Goal: Task Accomplishment & Management: Manage account settings

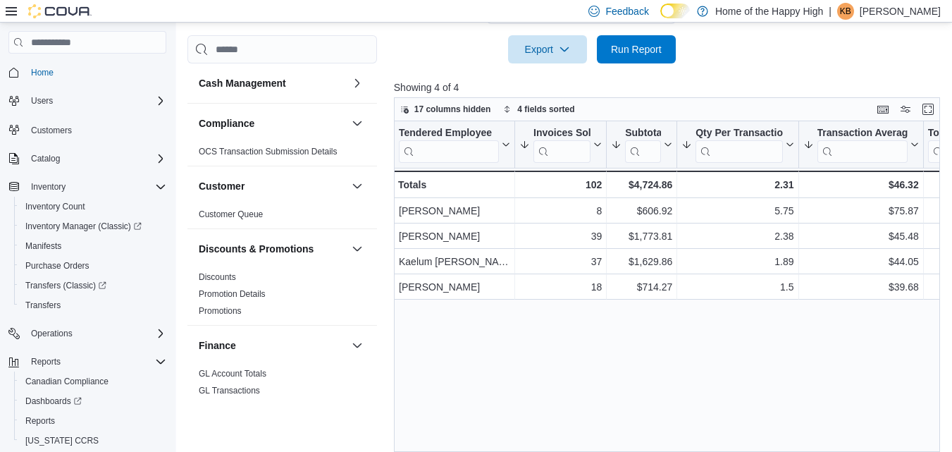
scroll to position [860, 0]
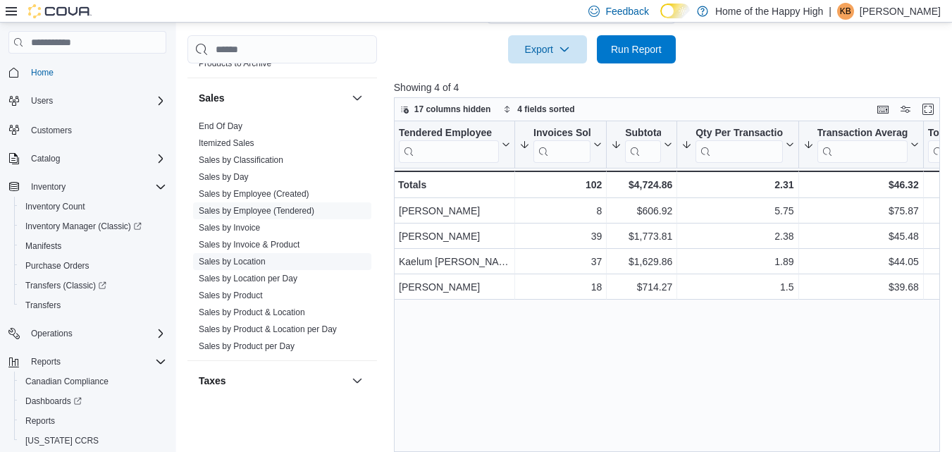
click at [244, 261] on link "Sales by Location" at bounding box center [232, 261] width 67 height 10
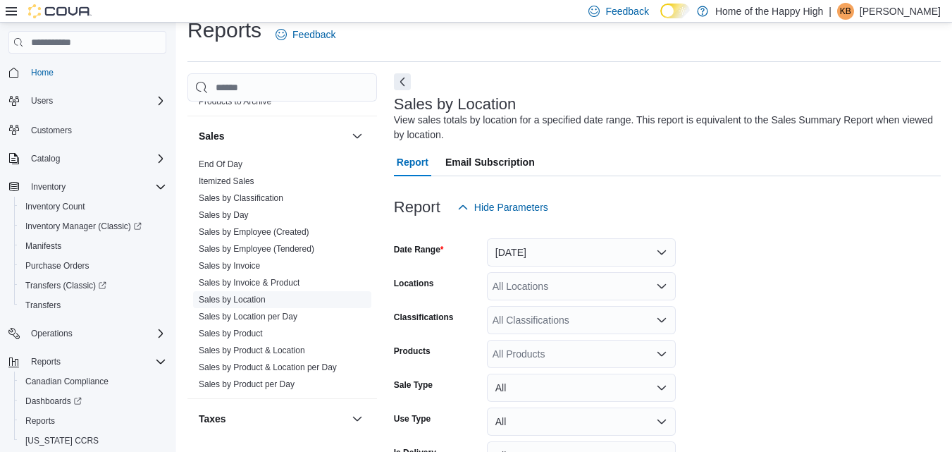
scroll to position [47, 0]
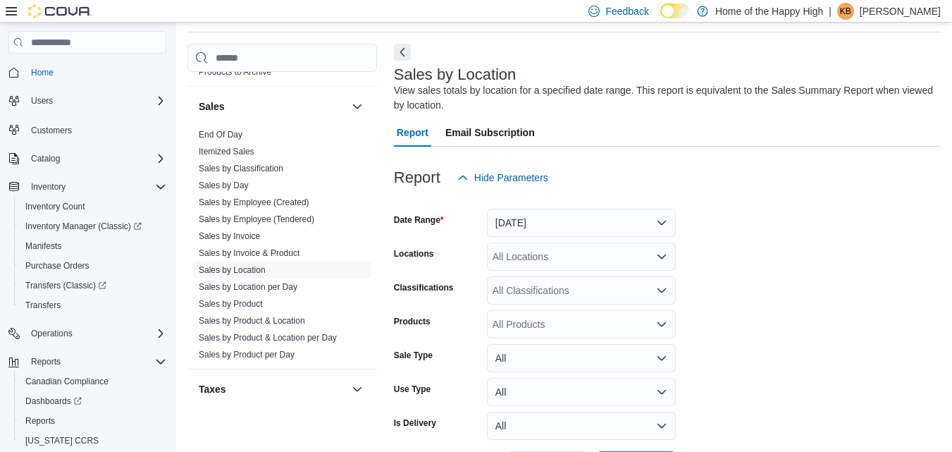
click at [523, 204] on div at bounding box center [667, 200] width 547 height 17
click at [533, 232] on button "[DATE]" at bounding box center [581, 223] width 189 height 28
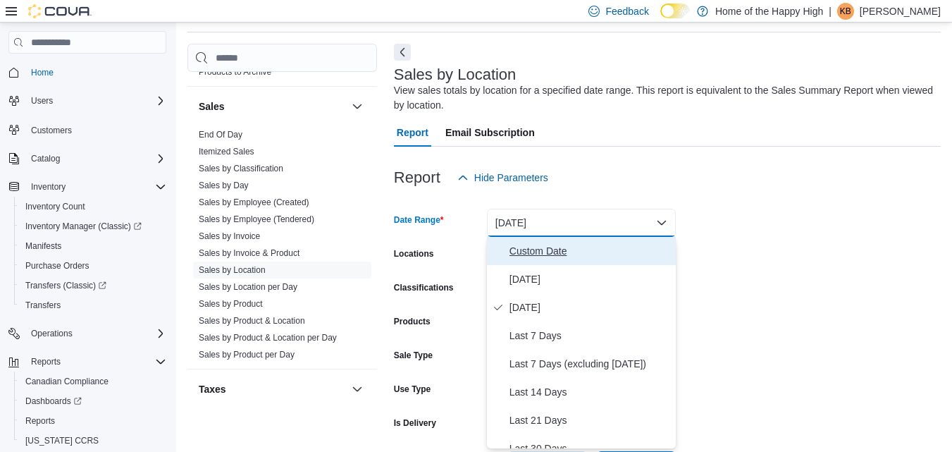
click at [538, 247] on span "Custom Date" at bounding box center [589, 250] width 161 height 17
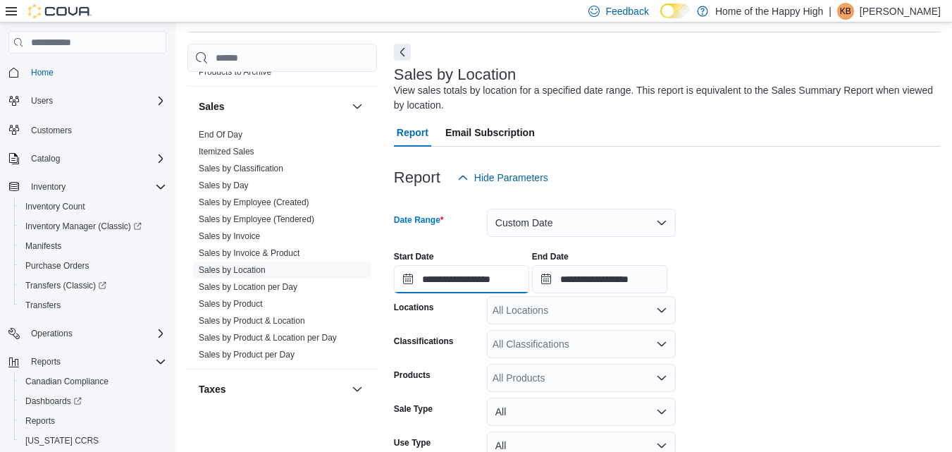
click at [473, 285] on input "**********" at bounding box center [461, 279] width 135 height 28
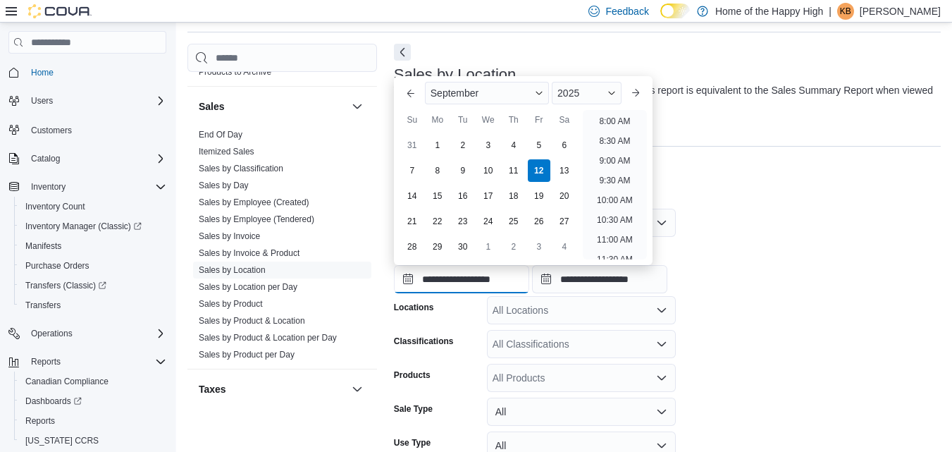
scroll to position [321, 0]
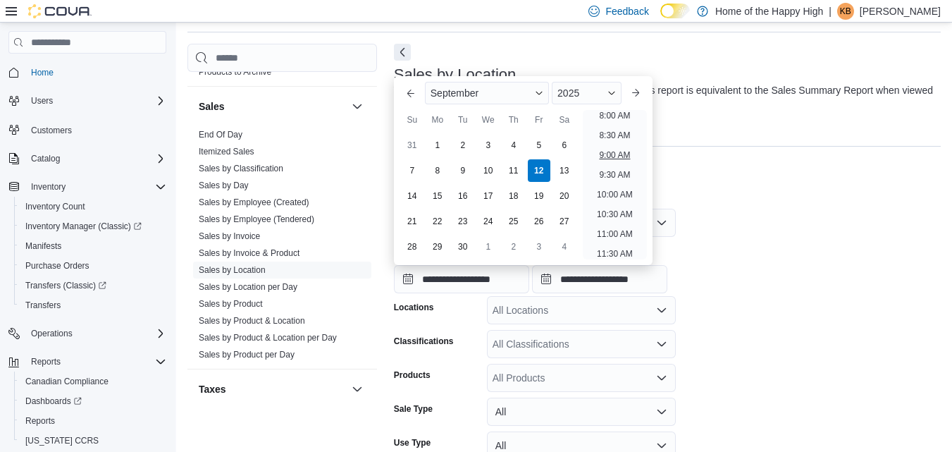
click at [623, 155] on li "9:00 AM" at bounding box center [614, 155] width 42 height 17
type input "**********"
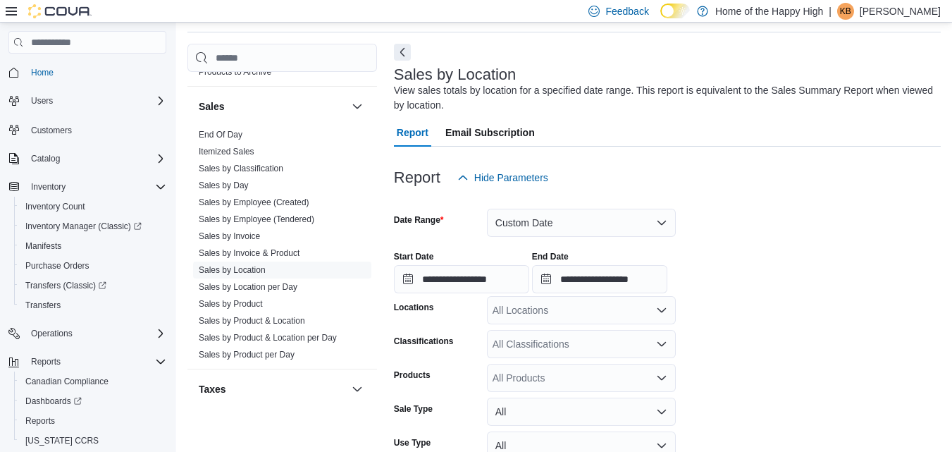
click at [643, 261] on div "End Date" at bounding box center [599, 256] width 135 height 11
click at [644, 270] on input "**********" at bounding box center [599, 279] width 135 height 28
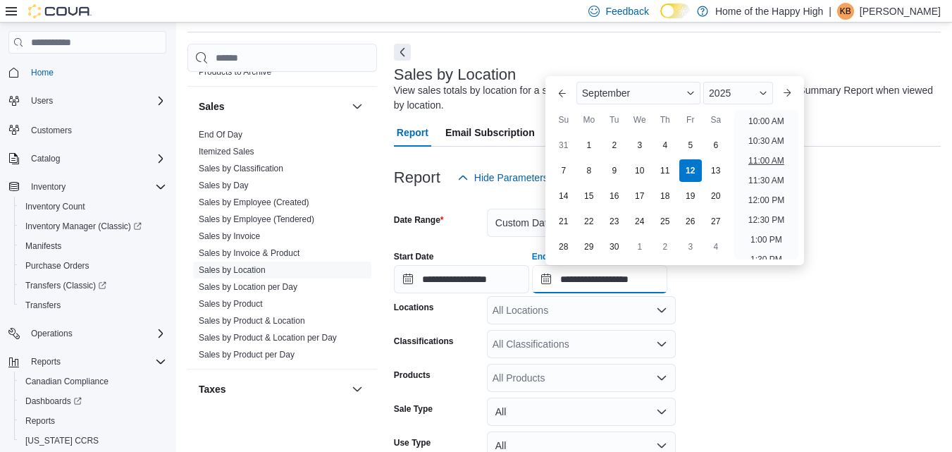
scroll to position [395, 0]
click at [770, 128] on li "10:00 AM" at bounding box center [766, 121] width 47 height 17
type input "**********"
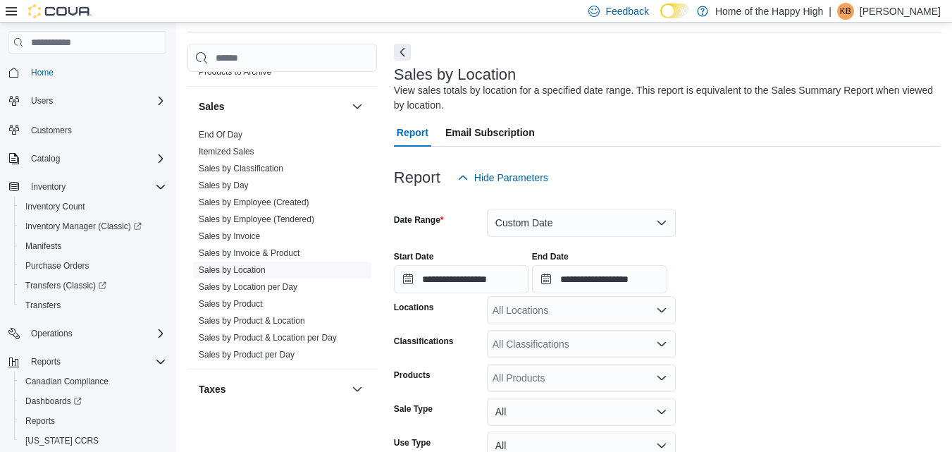
click at [558, 320] on div "All Locations" at bounding box center [581, 310] width 189 height 28
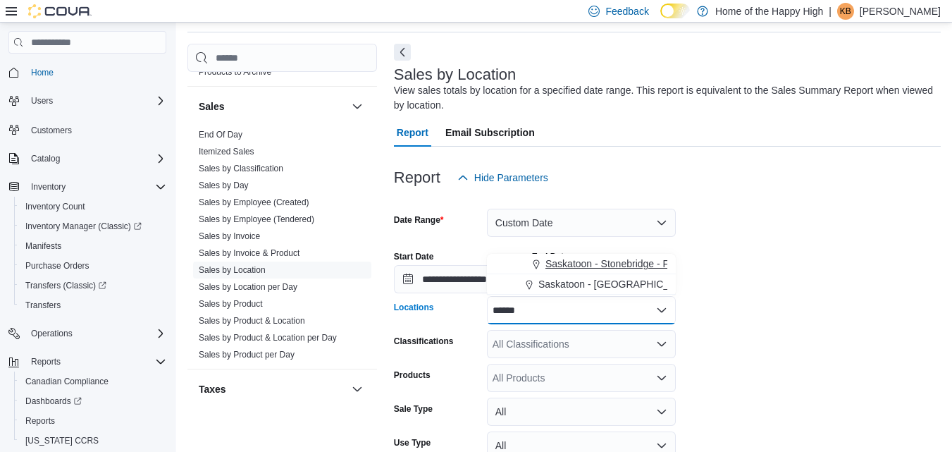
type input "******"
click at [618, 254] on button "Saskatoon - Stonebridge - Fire & Flower" at bounding box center [581, 264] width 189 height 20
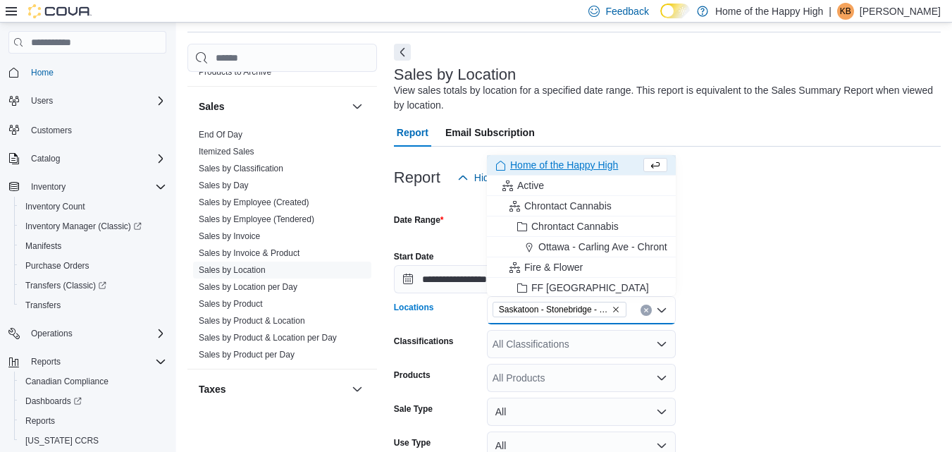
click at [784, 247] on div "**********" at bounding box center [667, 267] width 547 height 54
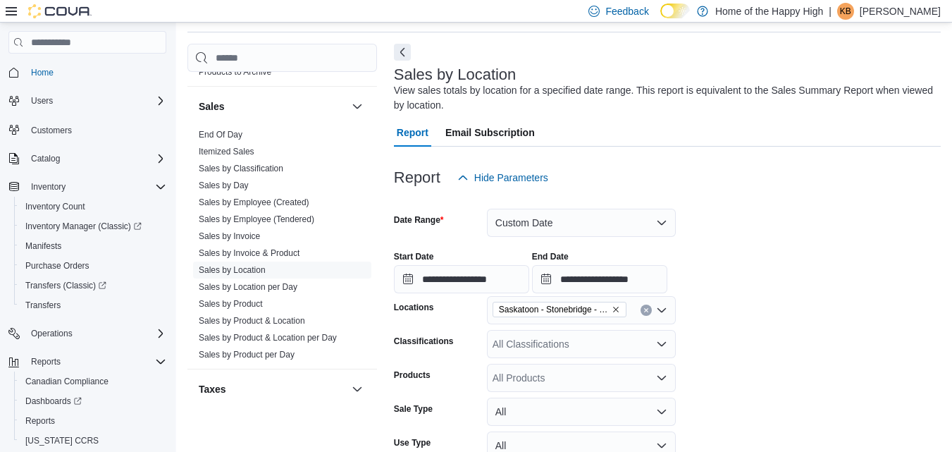
scroll to position [156, 0]
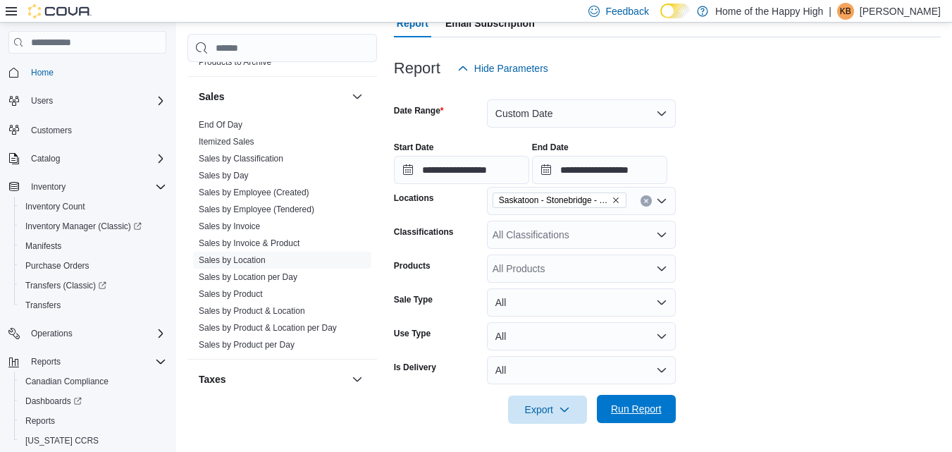
click at [649, 409] on span "Run Report" at bounding box center [636, 409] width 51 height 14
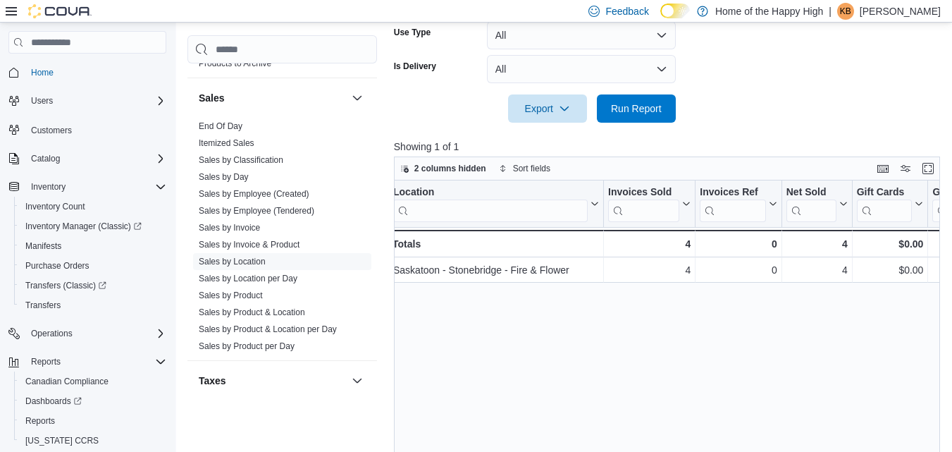
scroll to position [458, 0]
click at [468, 166] on span "2 columns hidden" at bounding box center [450, 167] width 72 height 11
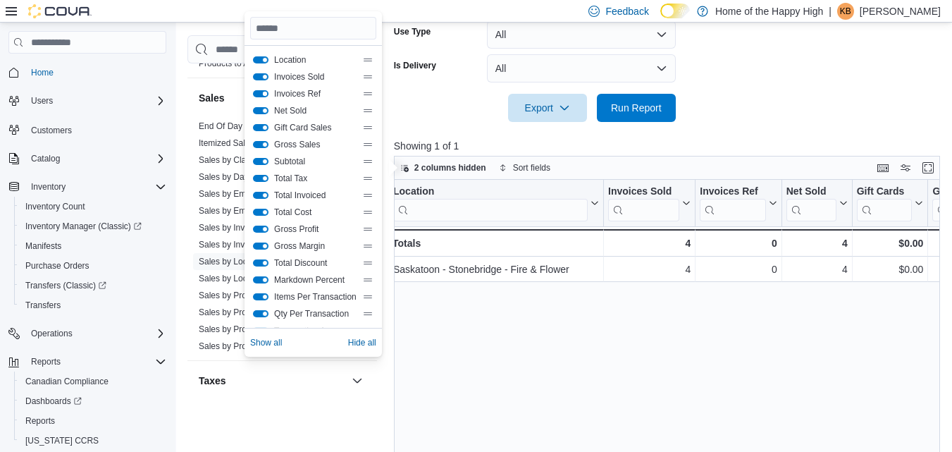
click at [263, 95] on button "Invoices Ref" at bounding box center [261, 93] width 16 height 7
click at [263, 130] on button "Gift Card Sales" at bounding box center [261, 127] width 16 height 7
click at [263, 144] on button "Gross Sales" at bounding box center [261, 144] width 16 height 7
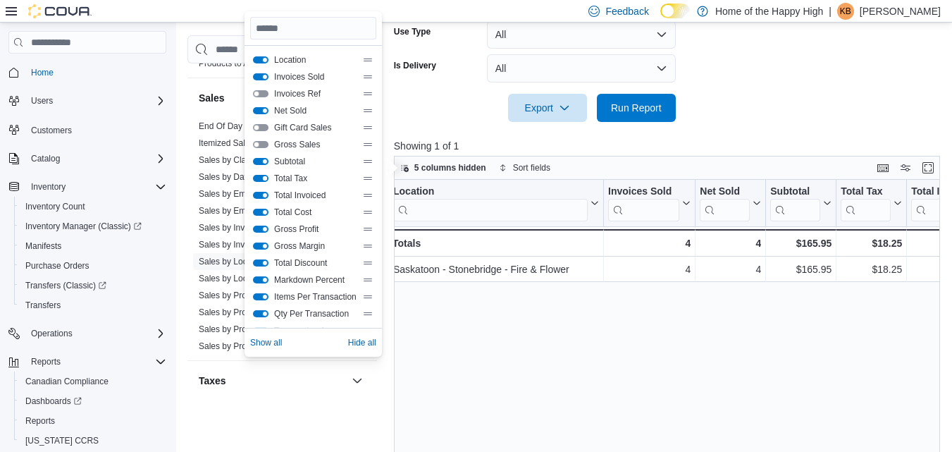
click at [264, 175] on button "Total Tax" at bounding box center [261, 178] width 16 height 7
click at [266, 196] on button "Total Invoiced" at bounding box center [261, 195] width 16 height 7
click at [261, 213] on button "Total Cost" at bounding box center [261, 212] width 16 height 7
click at [262, 230] on button "Gross Profit" at bounding box center [261, 228] width 16 height 7
click at [264, 261] on button "Total Discount" at bounding box center [261, 262] width 16 height 7
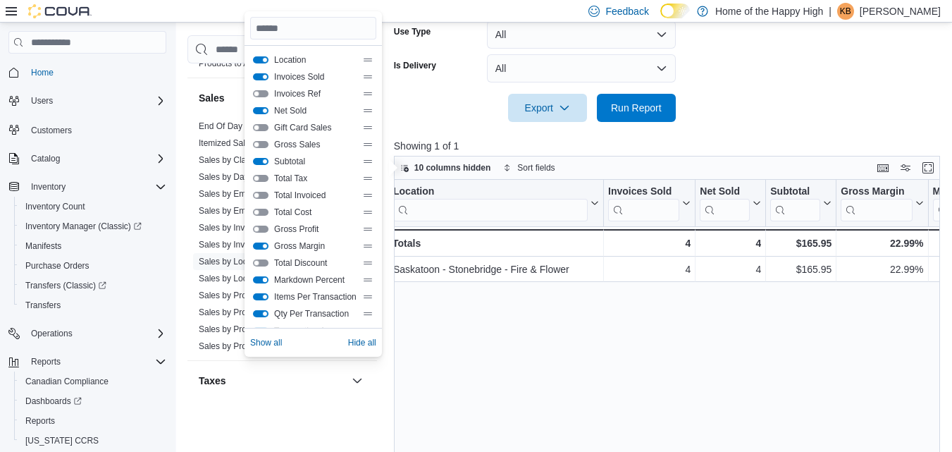
click at [262, 278] on button "Markdown Percent" at bounding box center [261, 279] width 16 height 7
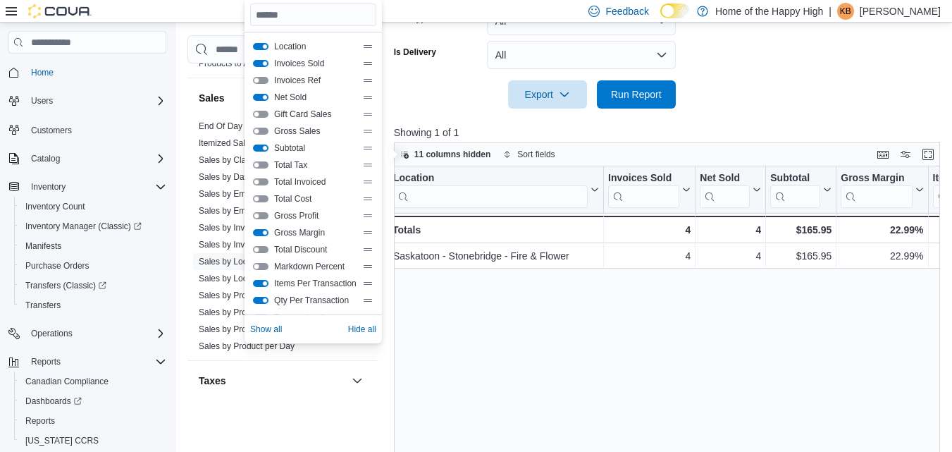
scroll to position [472, 0]
click at [264, 284] on button "Items Per Transaction" at bounding box center [261, 282] width 16 height 7
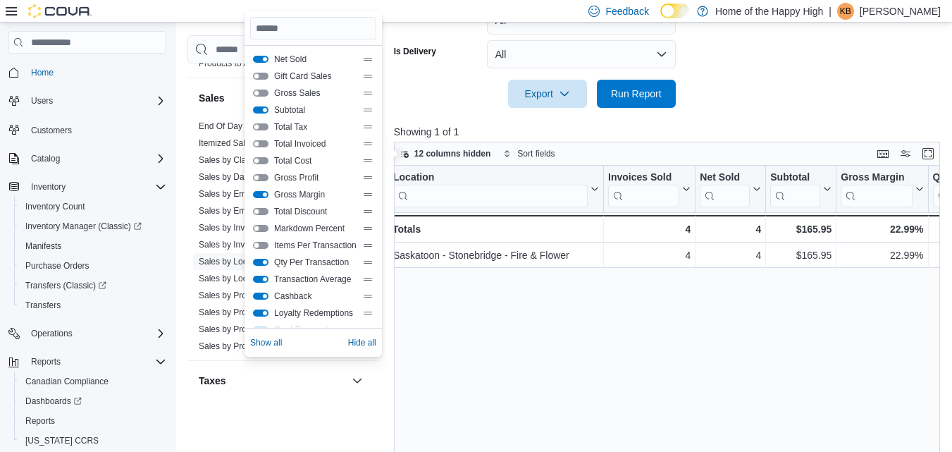
scroll to position [102, 0]
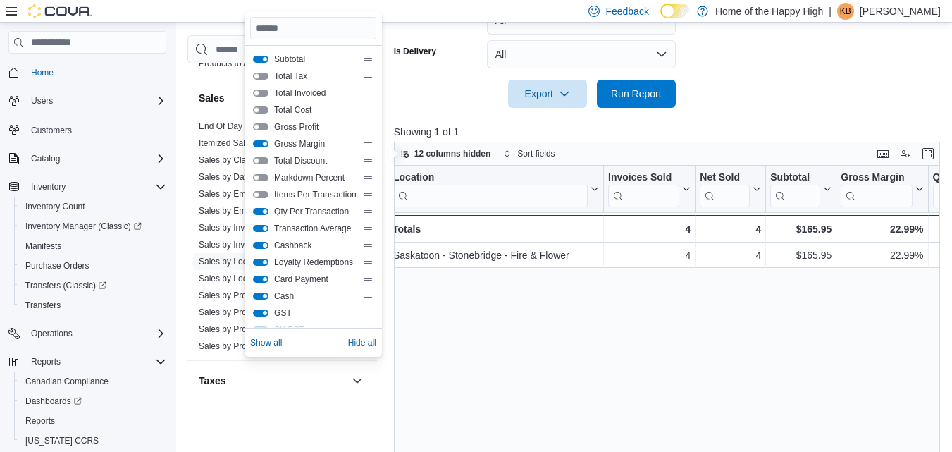
click at [264, 244] on button "Cashback" at bounding box center [261, 245] width 16 height 7
click at [264, 263] on button "Loyalty Redemptions" at bounding box center [261, 262] width 16 height 7
click at [263, 286] on div "Card Payment" at bounding box center [313, 279] width 126 height 17
click at [261, 278] on button "Card Payment" at bounding box center [261, 278] width 16 height 7
click at [264, 293] on button "Cash" at bounding box center [261, 295] width 16 height 7
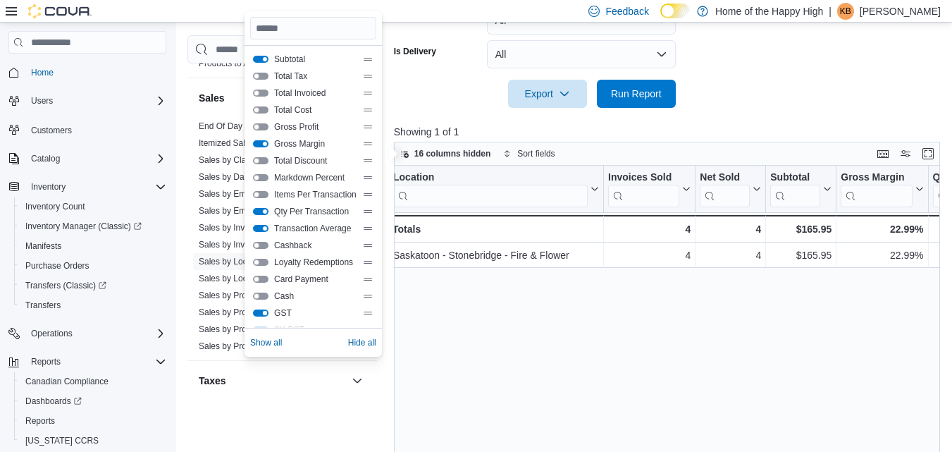
click at [263, 314] on button "GST" at bounding box center [261, 312] width 16 height 7
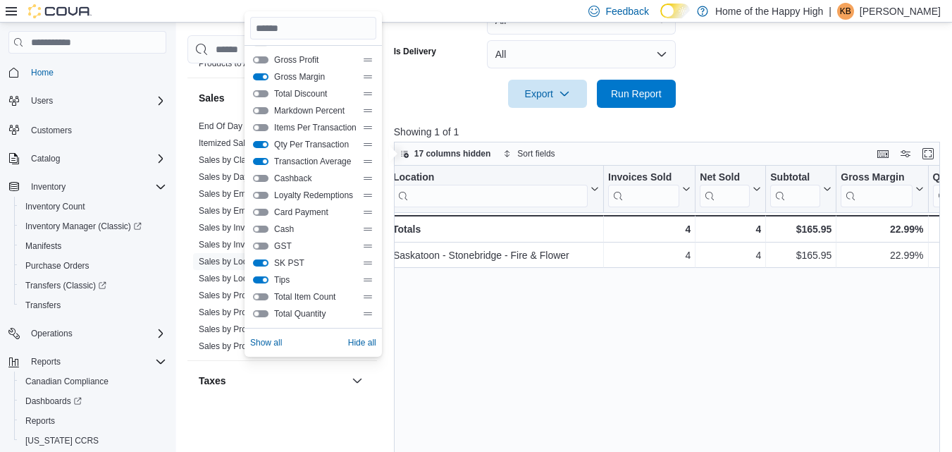
click at [266, 267] on div "SK PST" at bounding box center [313, 262] width 120 height 11
click at [263, 264] on button "SK PST" at bounding box center [261, 262] width 16 height 7
click at [264, 277] on button "Tips" at bounding box center [261, 279] width 16 height 7
click at [439, 328] on div "Location Click to view column header actions Invoices Sold Click to view column…" at bounding box center [670, 334] width 552 height 337
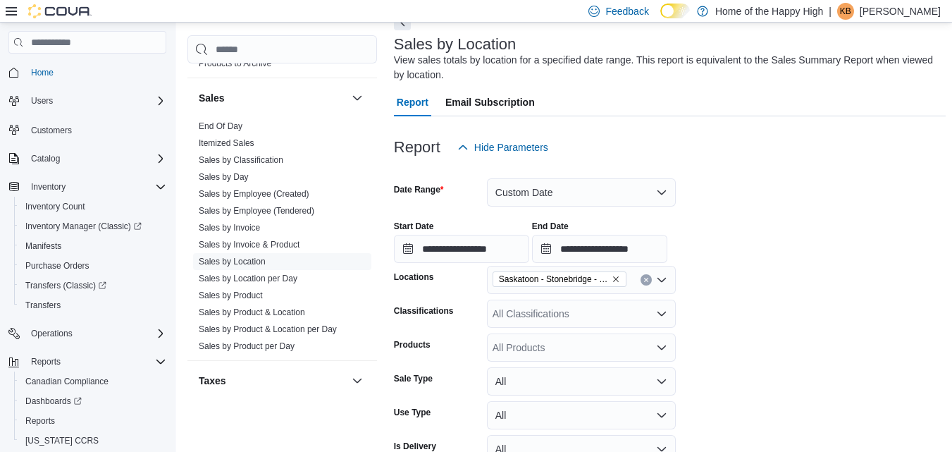
scroll to position [61, 0]
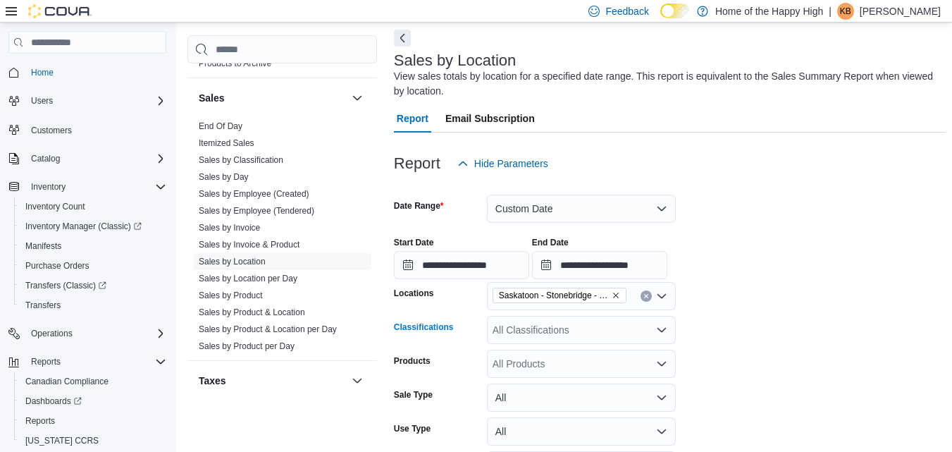
click at [602, 329] on div "All Classifications" at bounding box center [581, 330] width 189 height 28
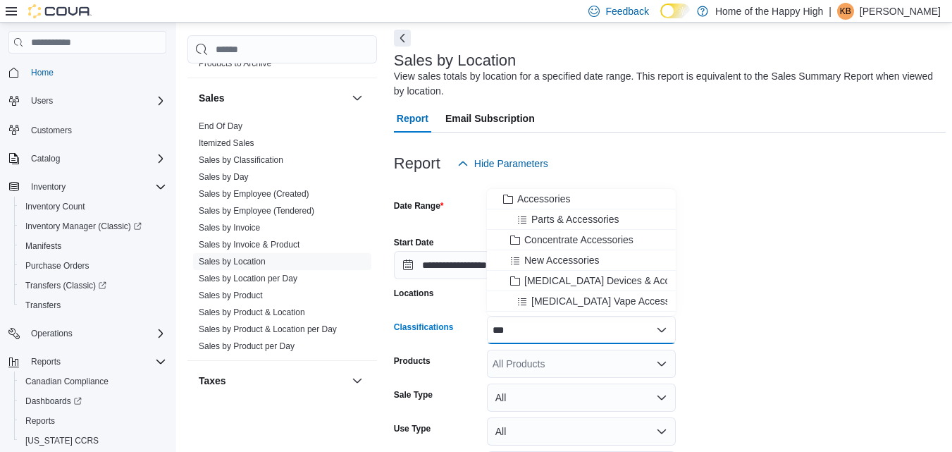
type input "***"
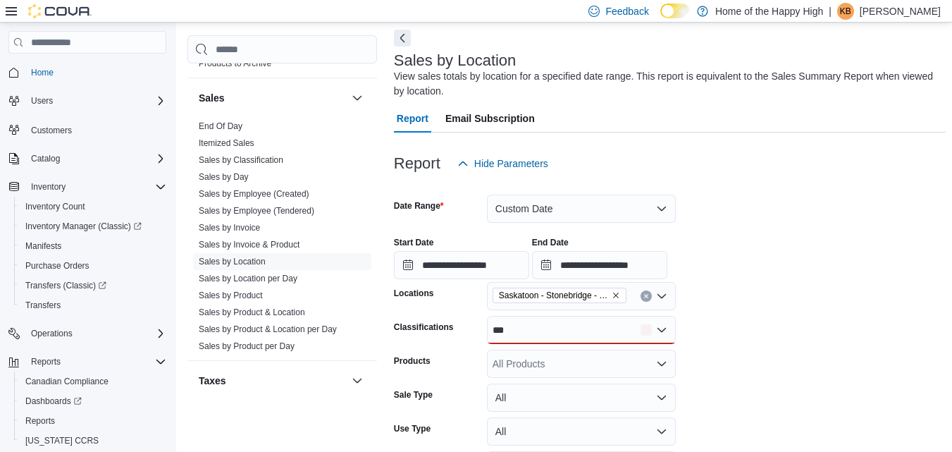
click at [604, 187] on div at bounding box center [670, 186] width 552 height 17
click at [581, 336] on div "***" at bounding box center [581, 330] width 189 height 28
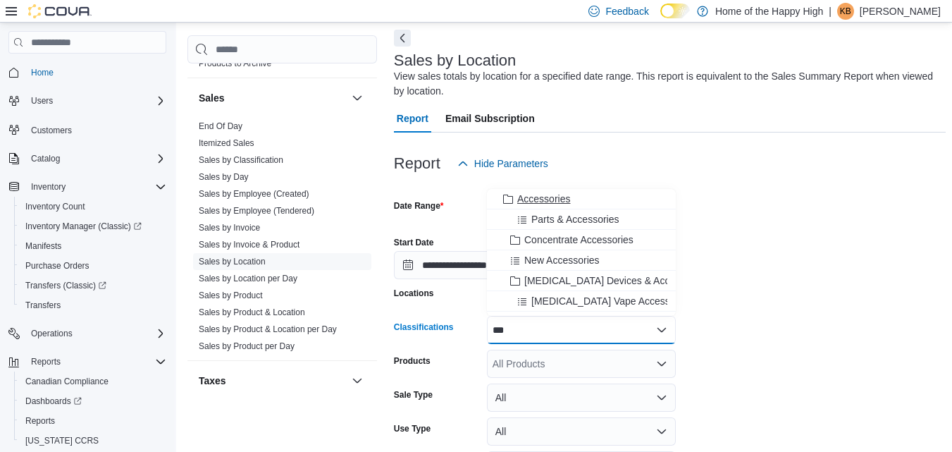
click at [581, 192] on div "Accessories" at bounding box center [581, 199] width 172 height 14
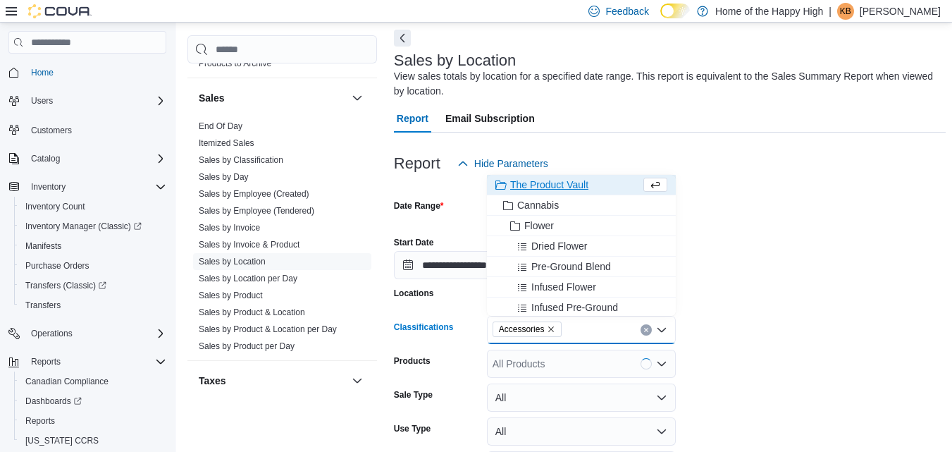
click at [864, 279] on div at bounding box center [670, 280] width 552 height 3
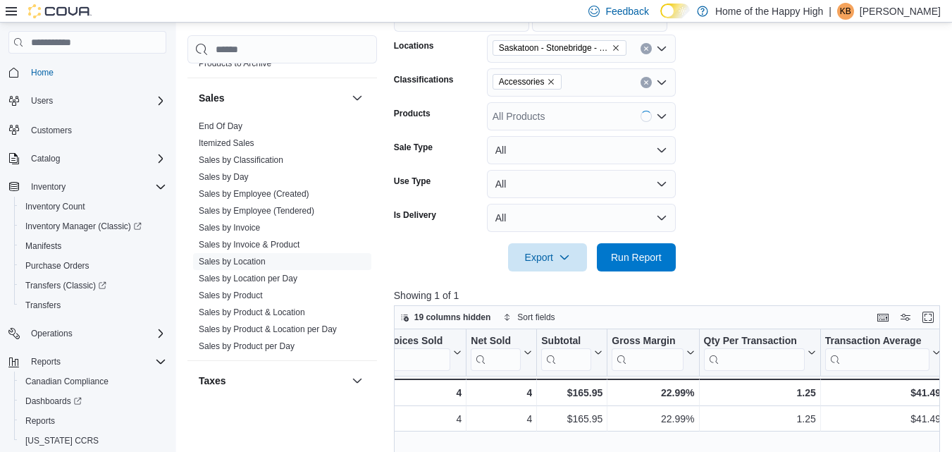
scroll to position [342, 0]
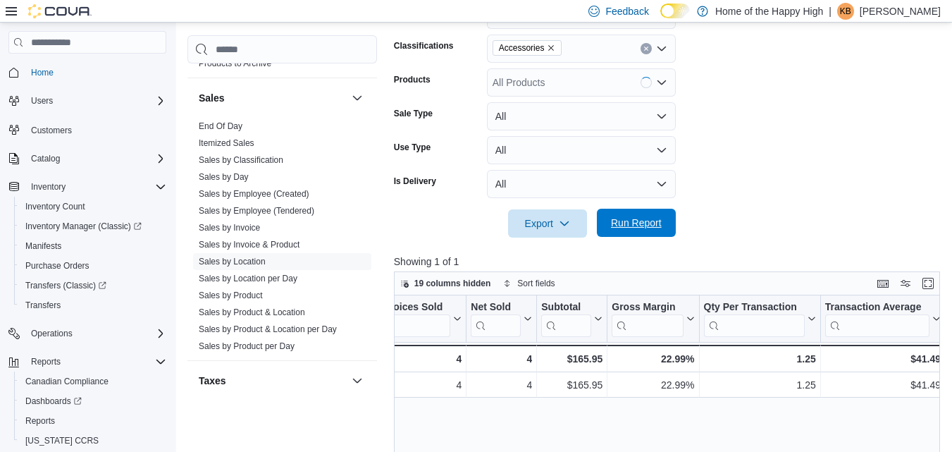
click at [662, 225] on span "Run Report" at bounding box center [636, 223] width 62 height 28
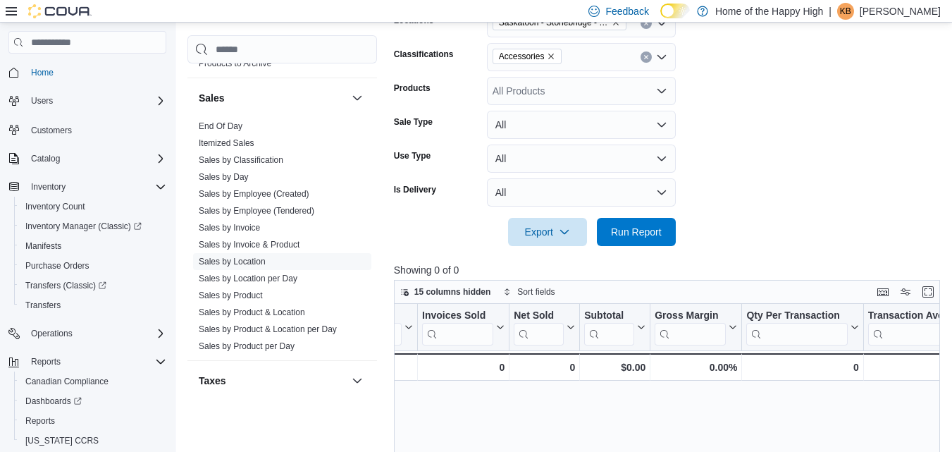
scroll to position [332, 0]
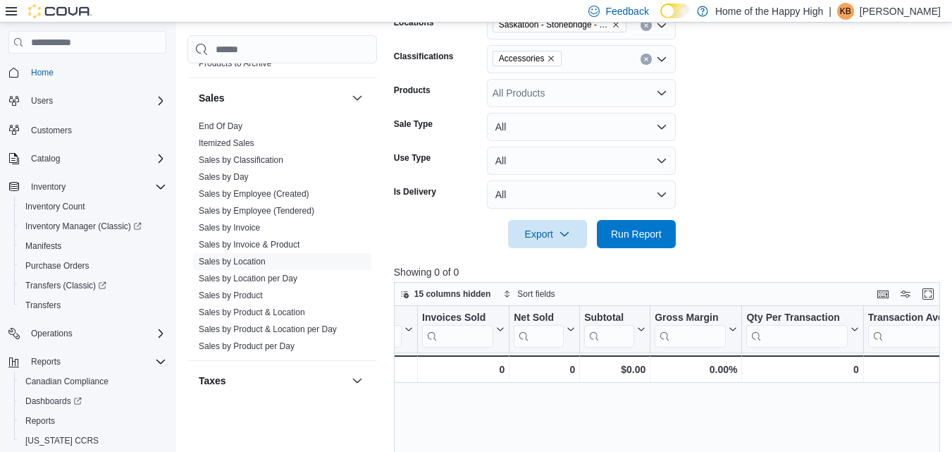
click at [646, 54] on button "Clear input" at bounding box center [645, 59] width 11 height 11
click at [614, 242] on span "Run Report" at bounding box center [636, 233] width 62 height 28
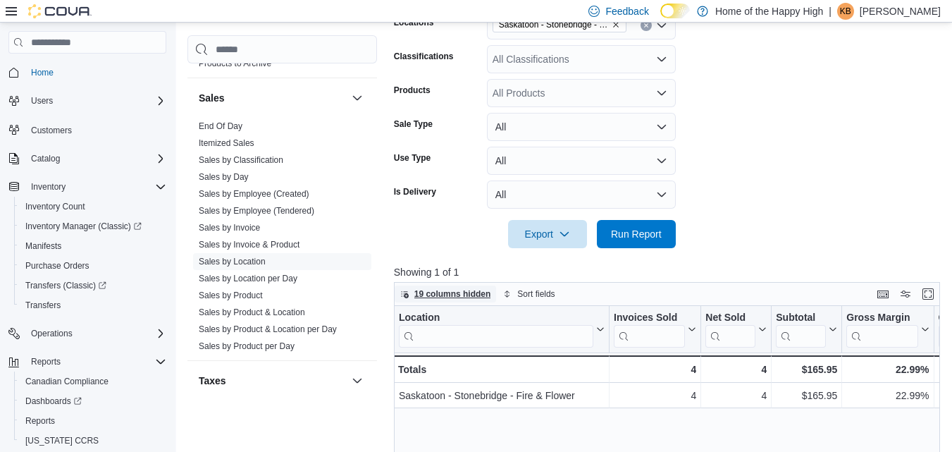
click at [432, 290] on span "19 columns hidden" at bounding box center [452, 293] width 77 height 11
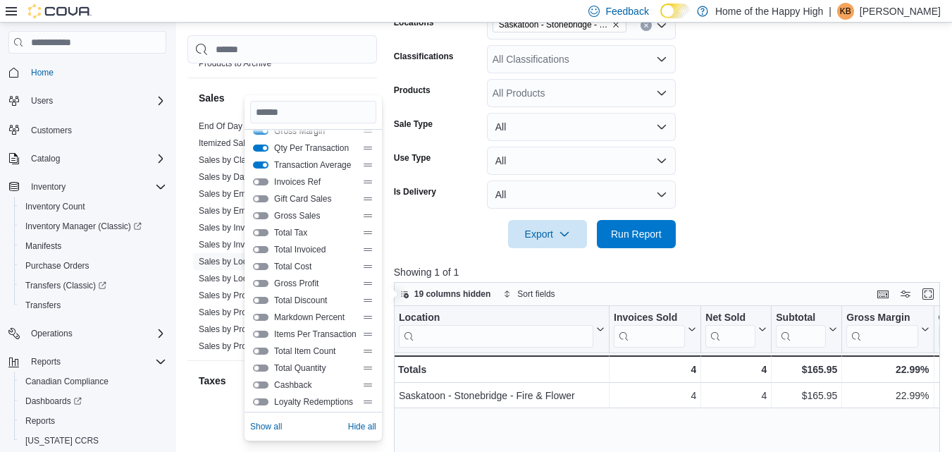
scroll to position [81, 0]
click at [257, 368] on button "Total Quantity" at bounding box center [261, 367] width 16 height 7
click at [875, 280] on div at bounding box center [670, 280] width 552 height 3
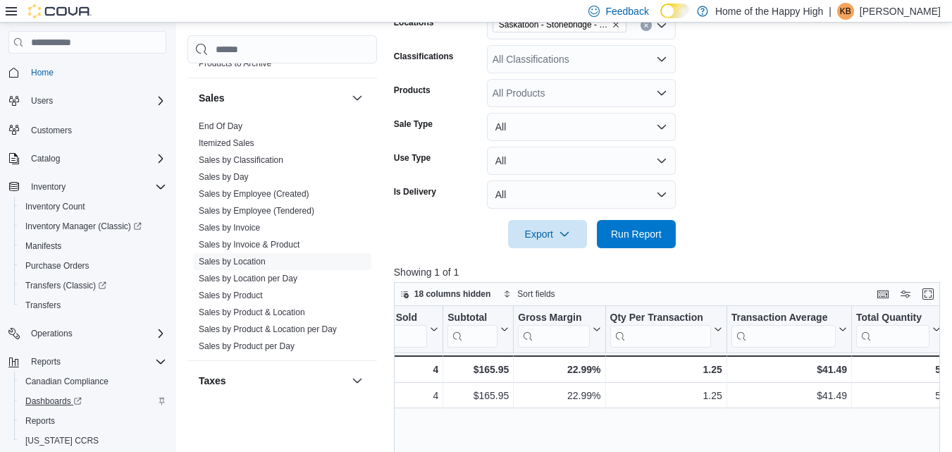
scroll to position [57, 0]
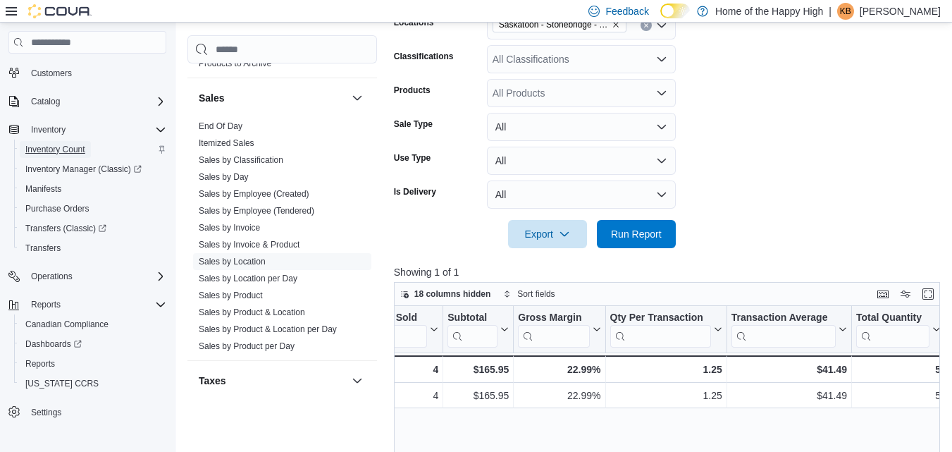
click at [48, 145] on span "Inventory Count" at bounding box center [55, 149] width 60 height 11
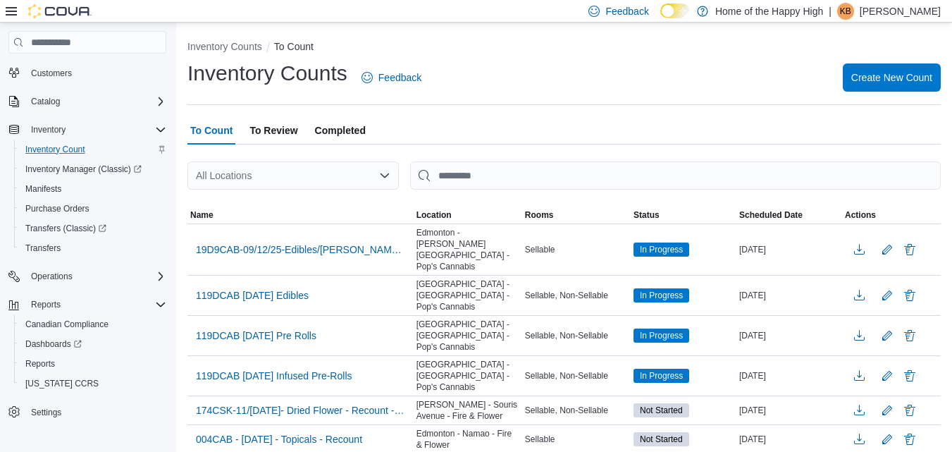
click at [285, 140] on span "To Review" at bounding box center [273, 130] width 48 height 28
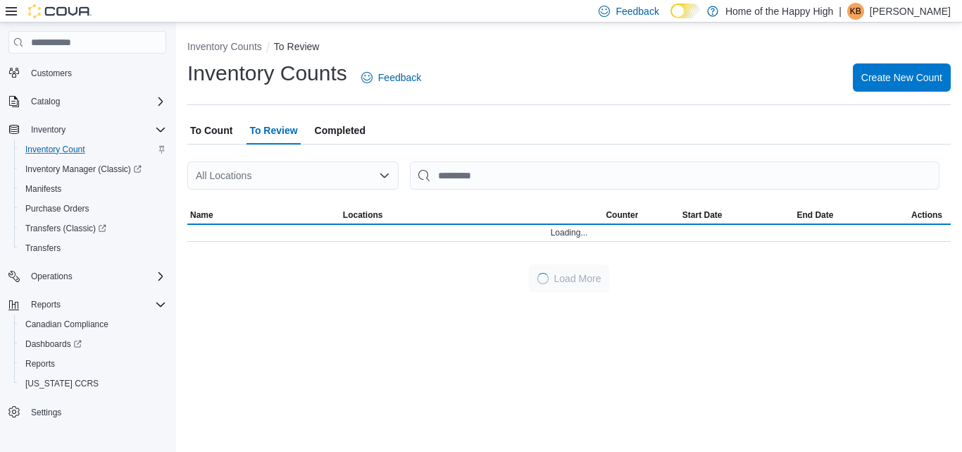
click at [215, 135] on span "To Count" at bounding box center [211, 130] width 42 height 28
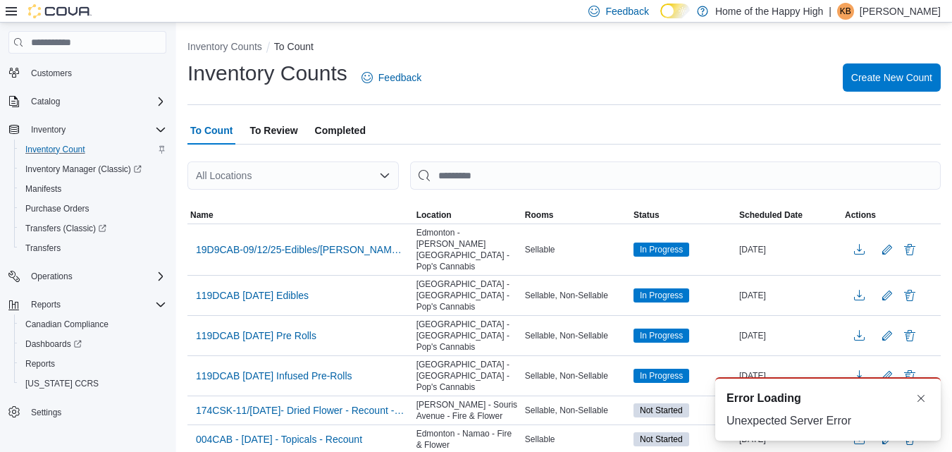
click at [342, 137] on span "Completed" at bounding box center [340, 130] width 51 height 28
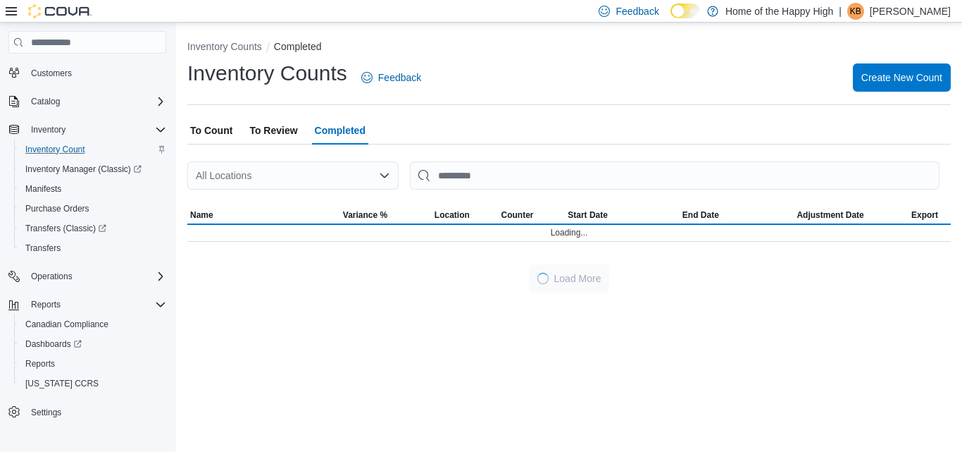
click at [293, 170] on div "All Locations" at bounding box center [292, 175] width 211 height 28
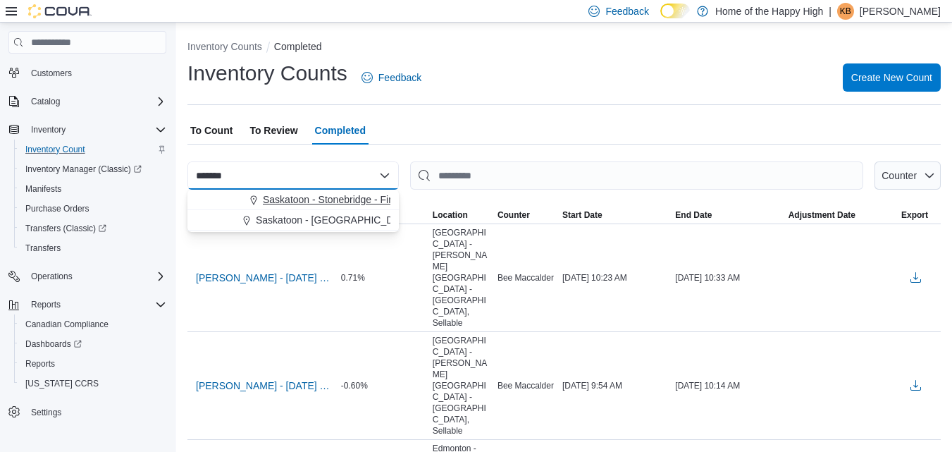
type input "*******"
click at [310, 201] on span "Saskatoon - Stonebridge - Fire & Flower" at bounding box center [351, 199] width 176 height 14
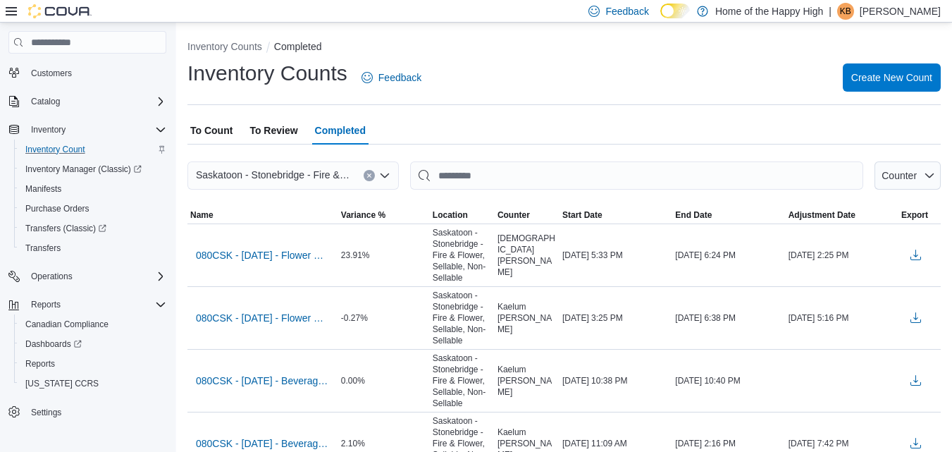
click at [268, 127] on span "To Review" at bounding box center [273, 130] width 48 height 28
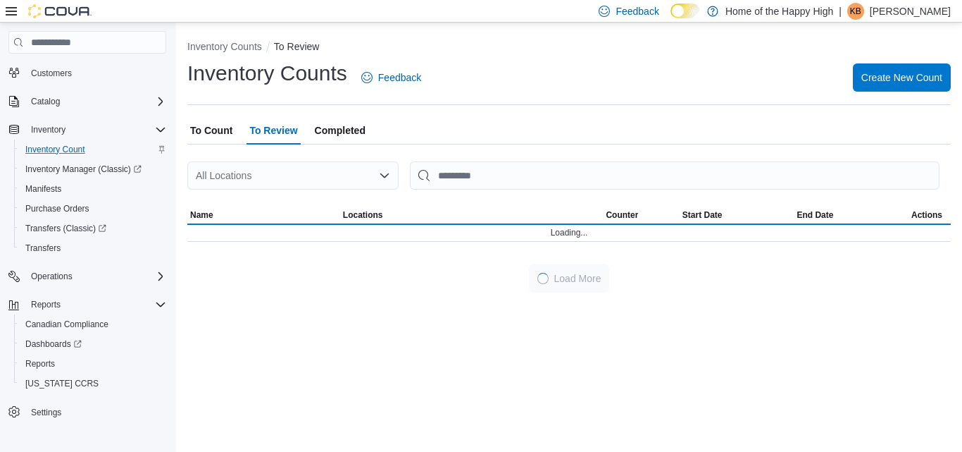
click at [275, 170] on div "All Locations" at bounding box center [292, 175] width 211 height 28
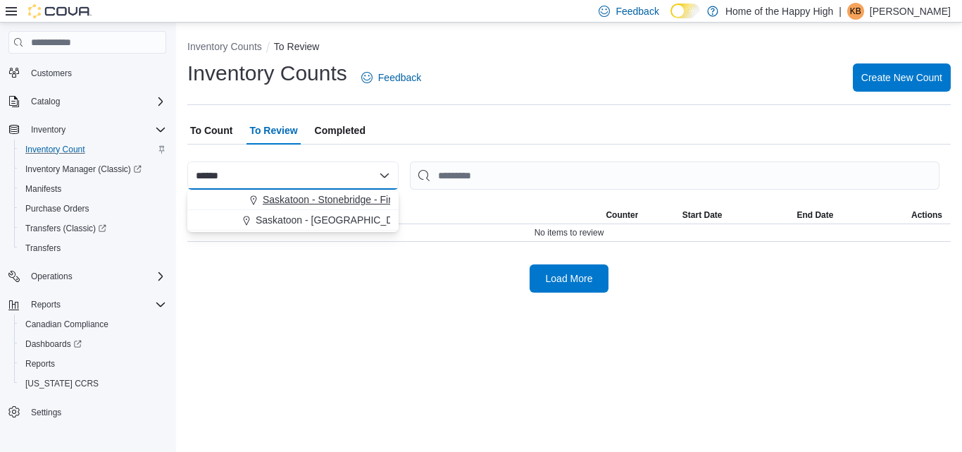
type input "******"
click at [315, 206] on button "Saskatoon - Stonebridge - Fire & Flower" at bounding box center [292, 200] width 211 height 20
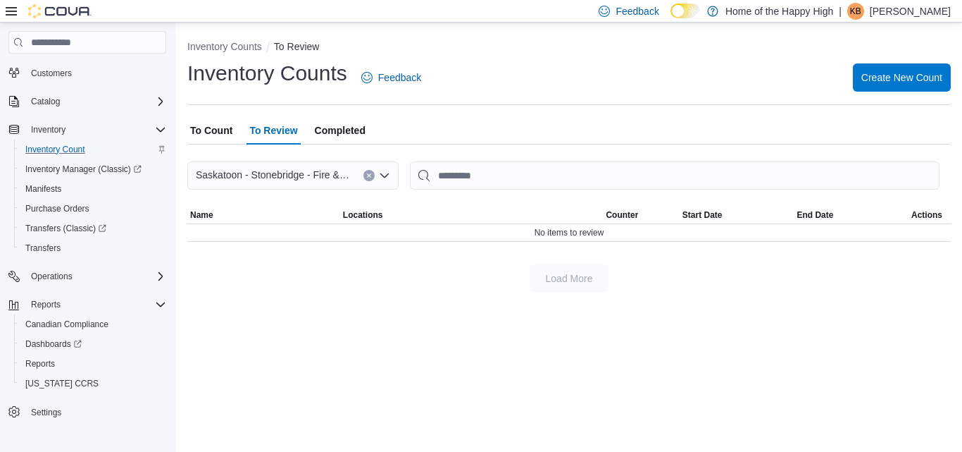
click at [213, 140] on span "To Count" at bounding box center [211, 130] width 42 height 28
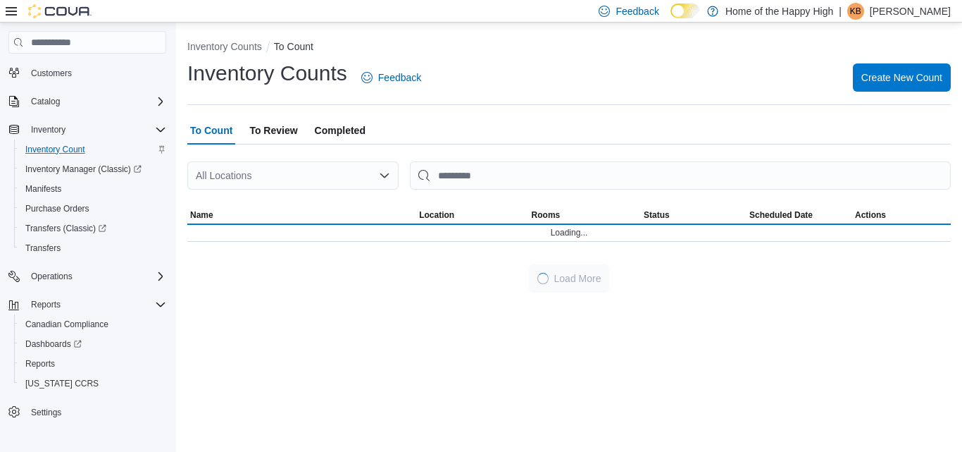
click at [268, 183] on div "All Locations" at bounding box center [292, 175] width 211 height 28
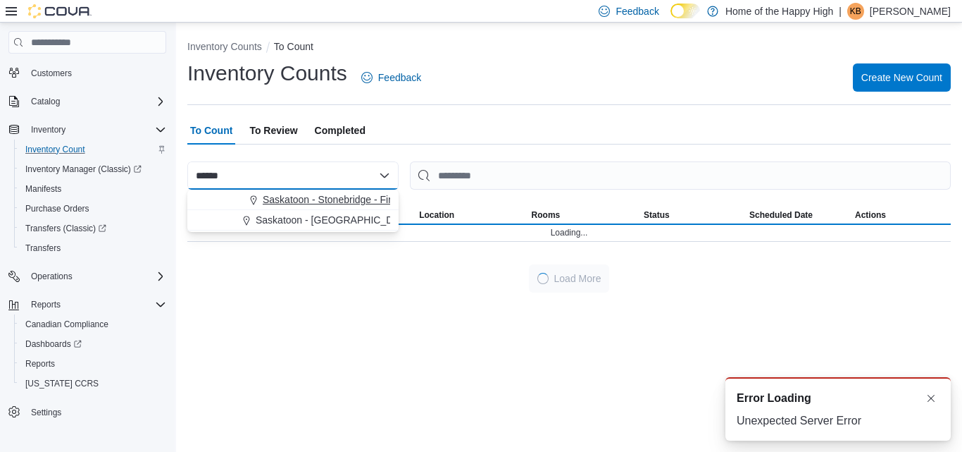
type input "******"
click at [278, 194] on span "Saskatoon - Stonebridge - Fire & Flower" at bounding box center [351, 199] width 176 height 14
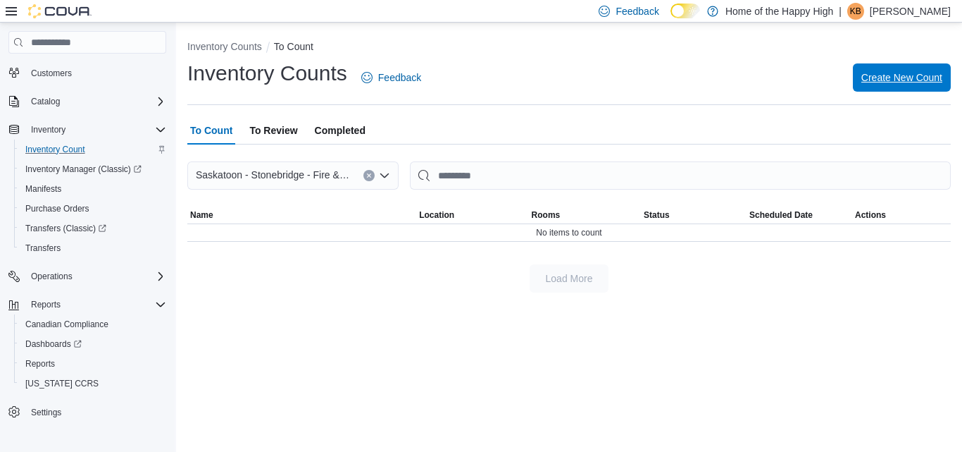
drag, startPoint x: 919, startPoint y: 86, endPoint x: 755, endPoint y: 76, distance: 164.5
click at [724, 132] on div "Inventory Counts To Count Inventory Counts Feedback Create New Count To Count T…" at bounding box center [569, 163] width 786 height 281
click at [884, 12] on p "[PERSON_NAME]" at bounding box center [910, 11] width 81 height 17
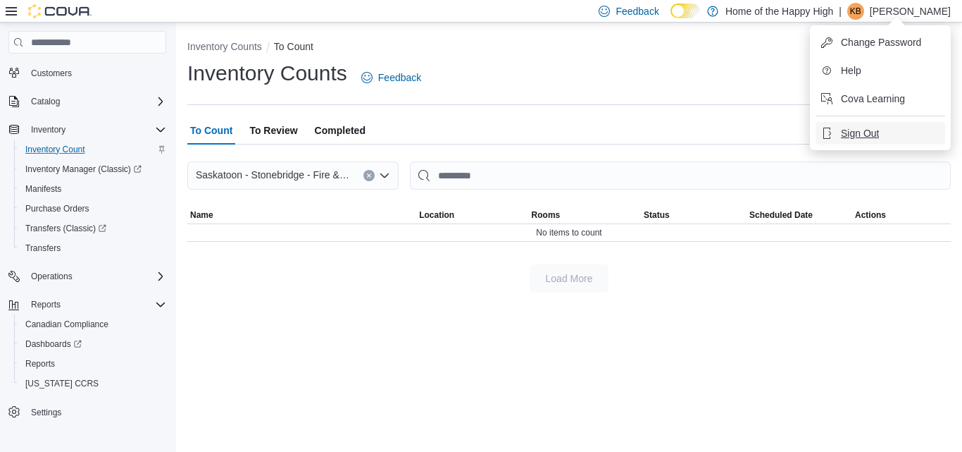
click at [873, 136] on span "Sign Out" at bounding box center [860, 133] width 38 height 14
